Goal: Information Seeking & Learning: Learn about a topic

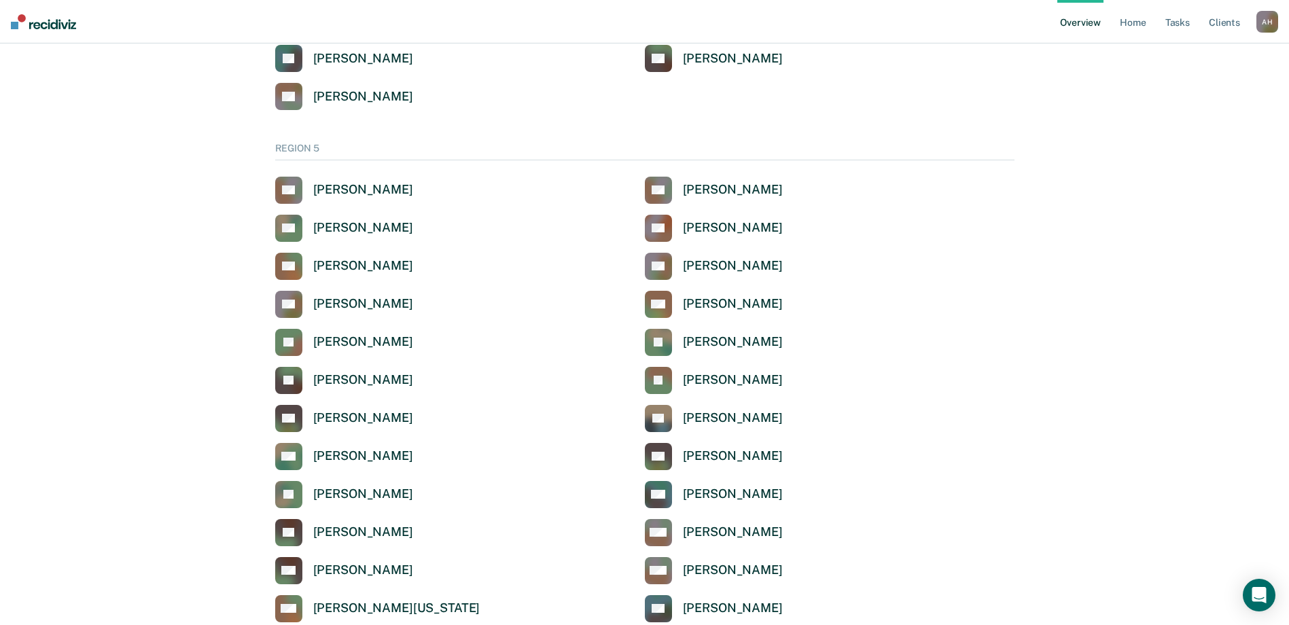
scroll to position [4551, 0]
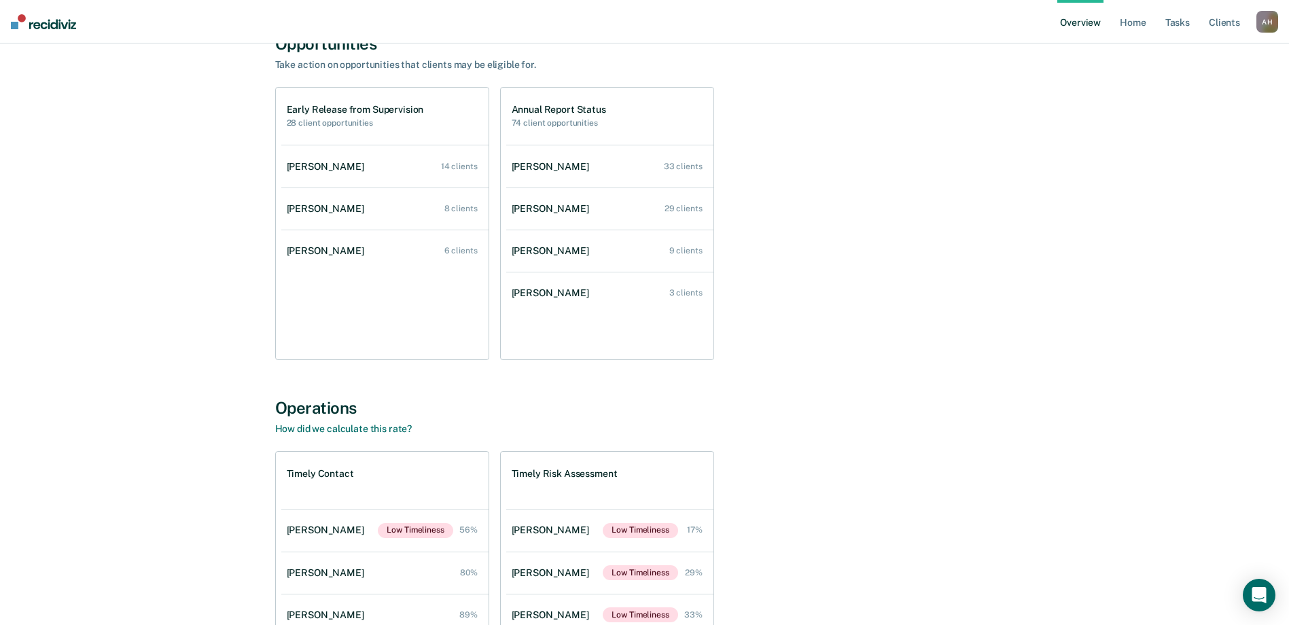
scroll to position [68, 0]
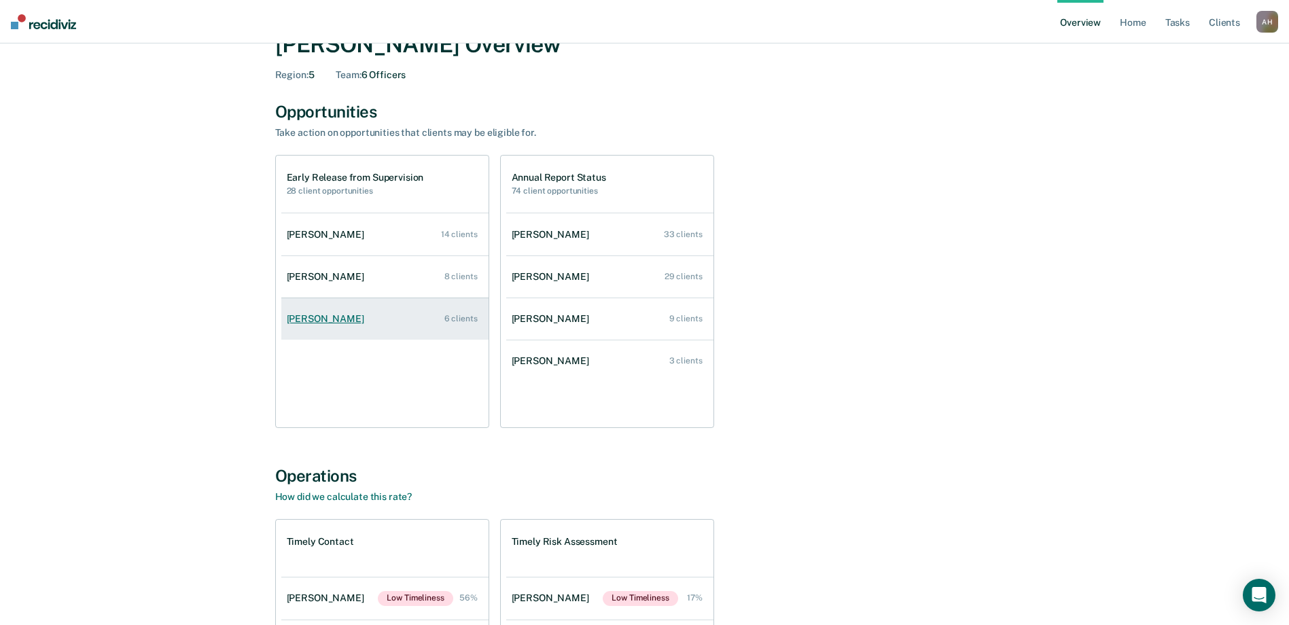
click at [329, 318] on div "[PERSON_NAME]" at bounding box center [328, 319] width 83 height 12
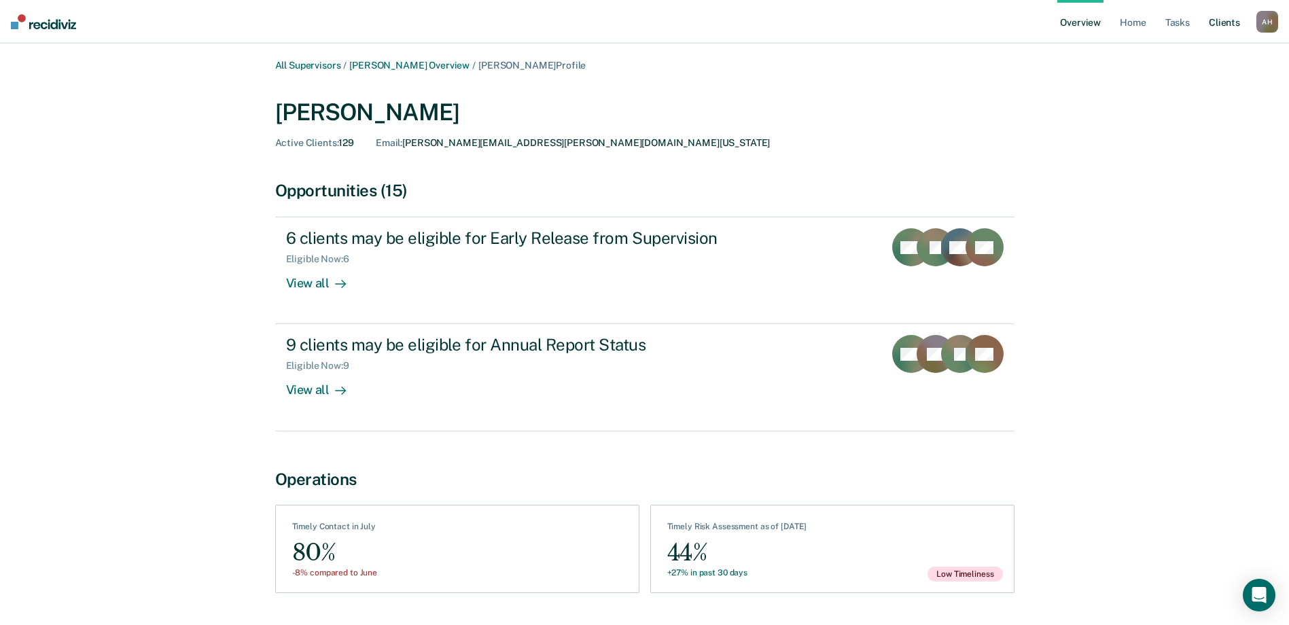
click at [1219, 24] on link "Client s" at bounding box center [1224, 21] width 37 height 43
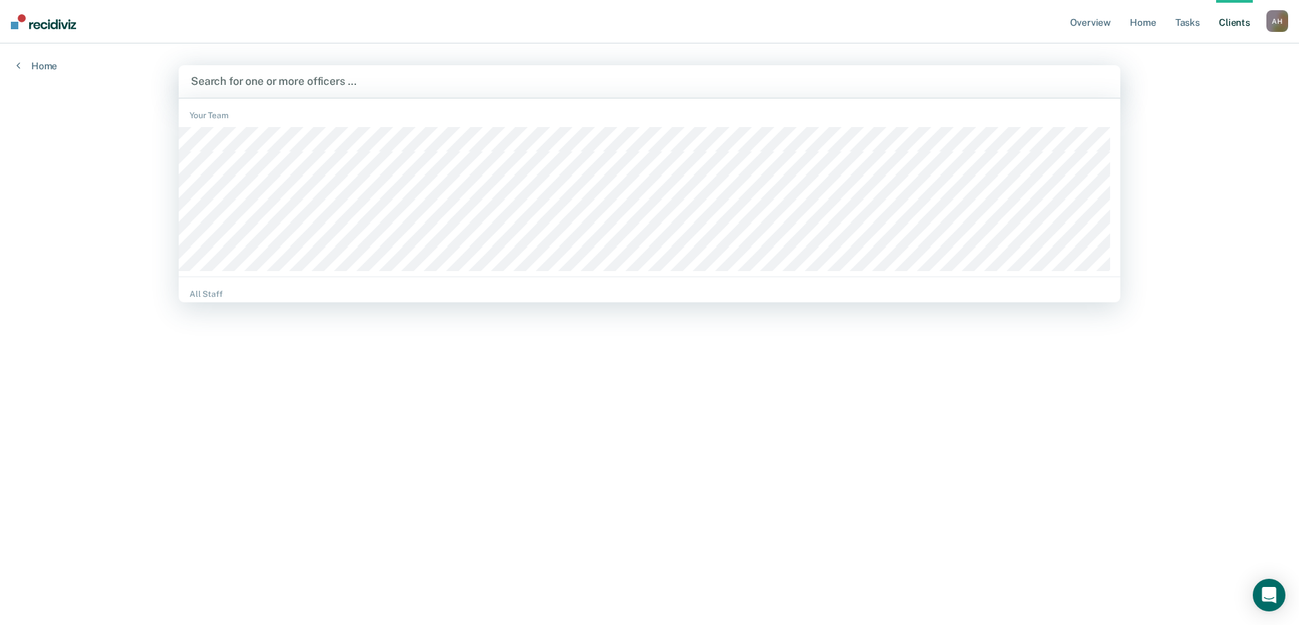
click at [327, 79] on div at bounding box center [649, 81] width 917 height 16
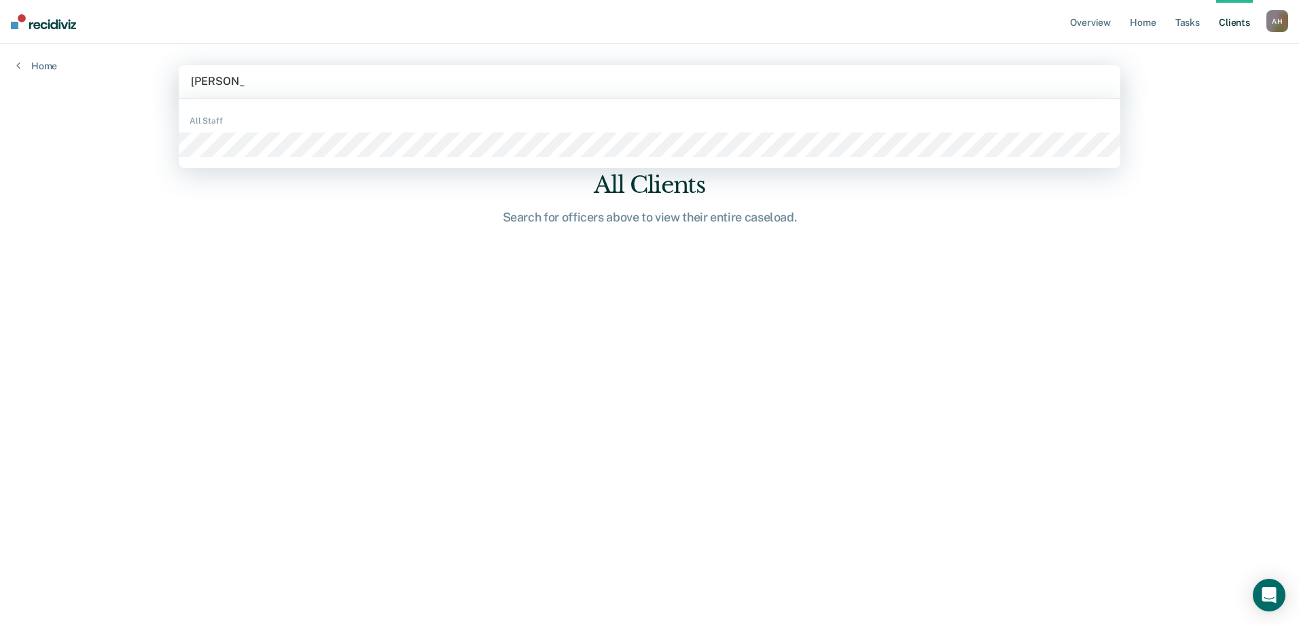
type input "[PERSON_NAME]"
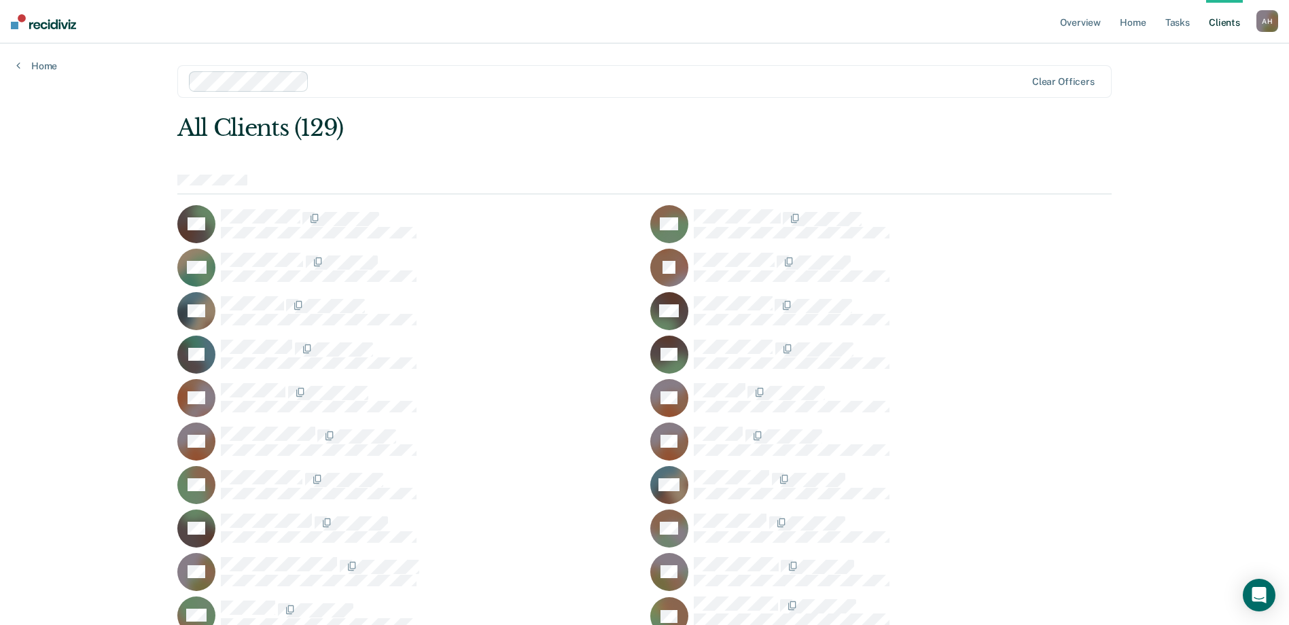
click at [203, 220] on icon at bounding box center [213, 223] width 52 height 60
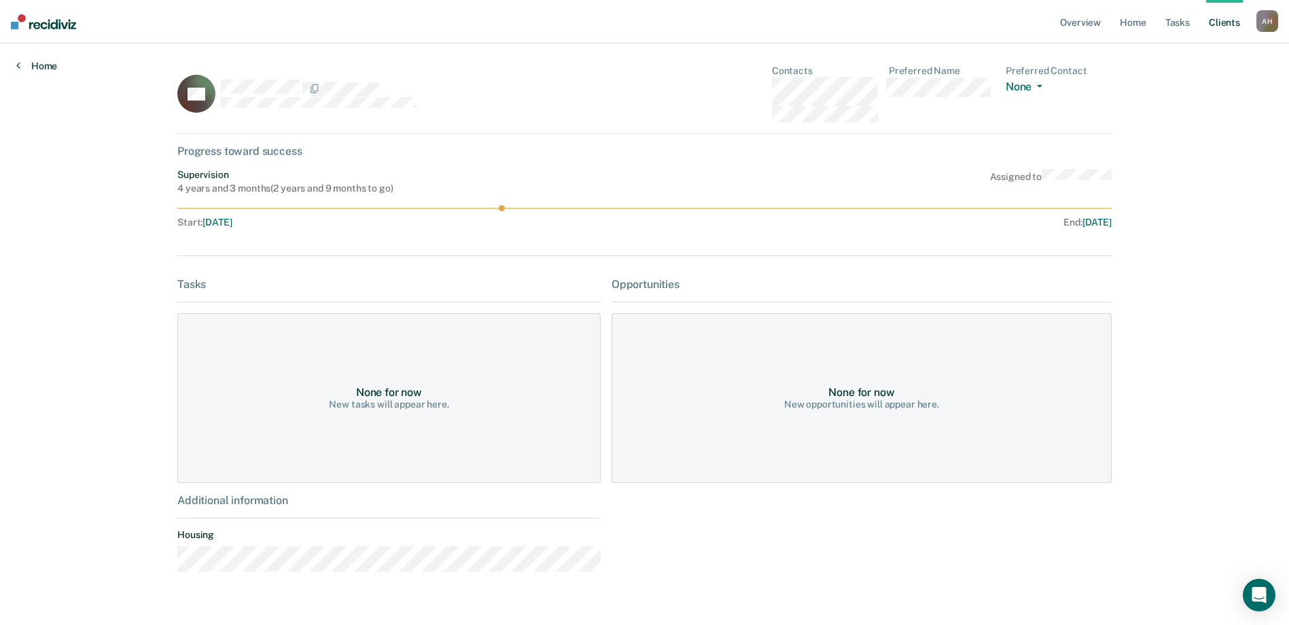
click at [50, 62] on link "Home" at bounding box center [36, 66] width 41 height 12
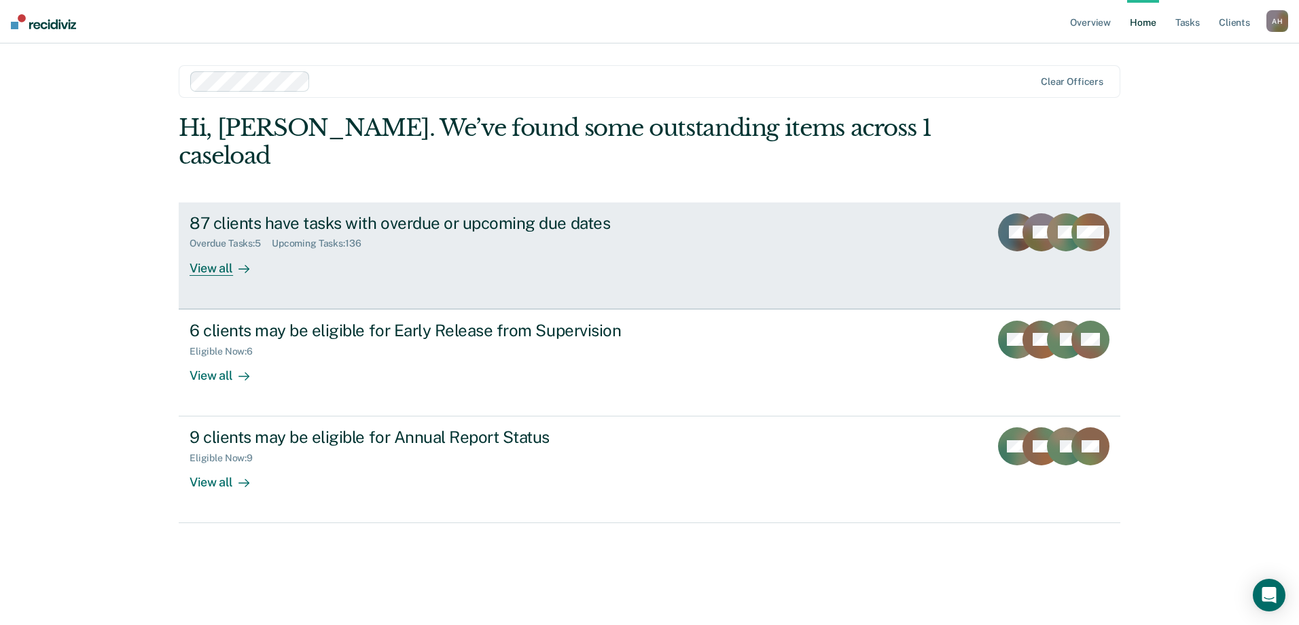
click at [215, 249] on div "View all" at bounding box center [228, 262] width 76 height 26
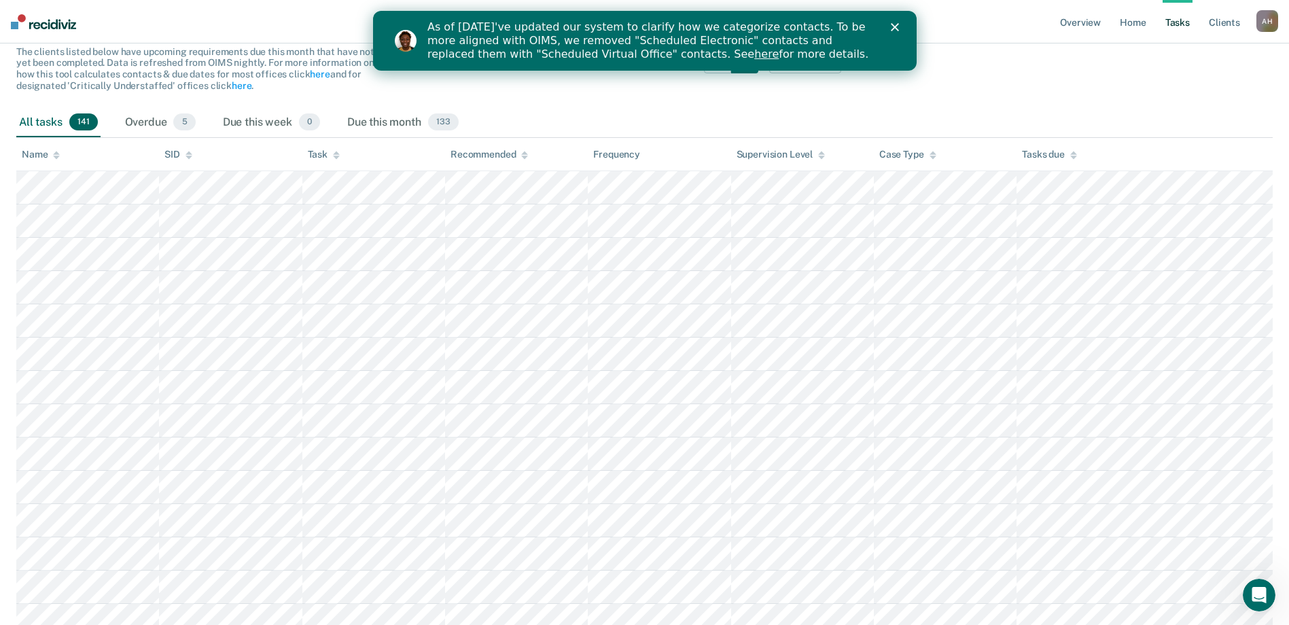
scroll to position [136, 0]
click at [444, 124] on span "133" at bounding box center [443, 122] width 31 height 18
click at [54, 150] on icon at bounding box center [56, 154] width 7 height 9
click at [891, 25] on polygon "Close" at bounding box center [894, 27] width 8 height 8
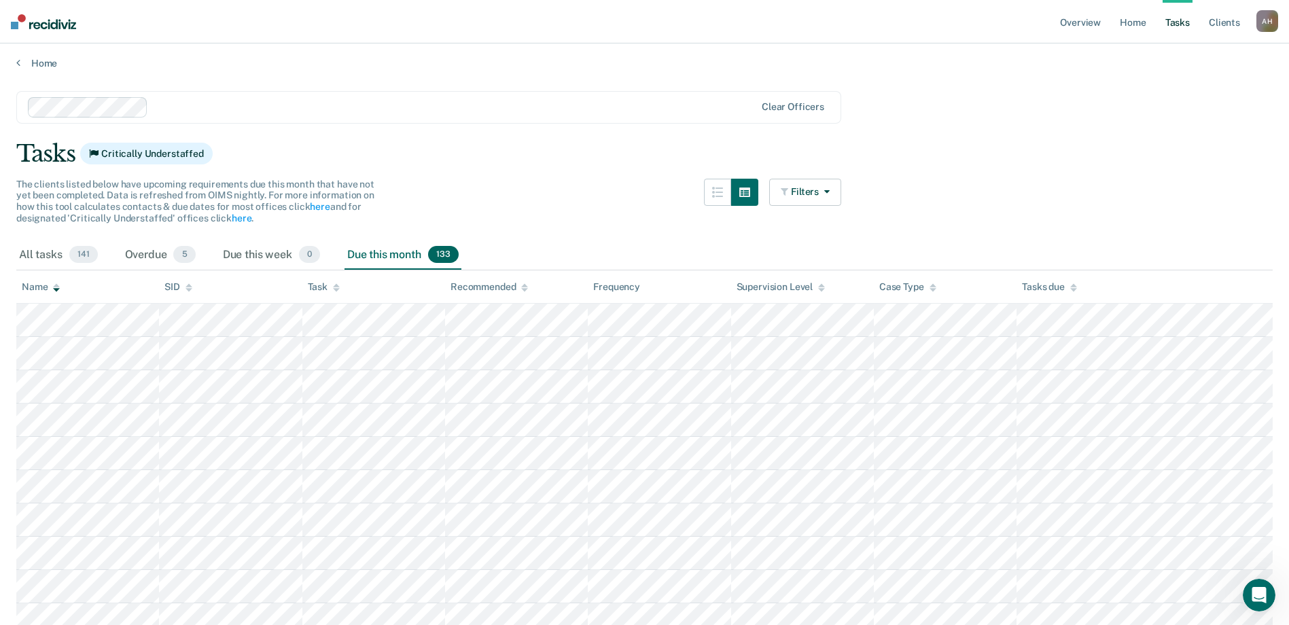
scroll to position [0, 0]
